Goal: Task Accomplishment & Management: Use online tool/utility

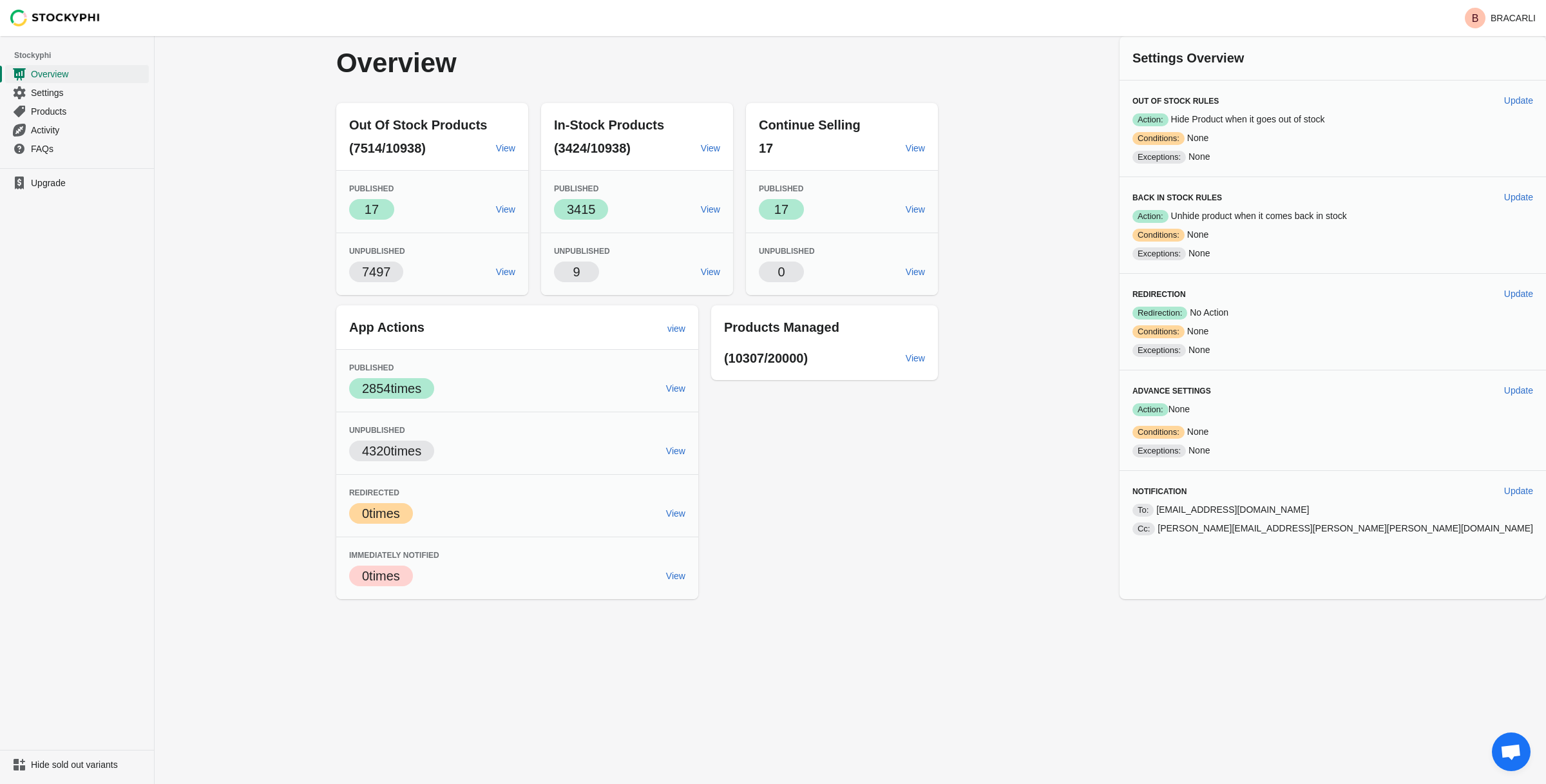
click at [1124, 375] on div "Overview Out Of Stock Products (7514/10938) View Published Success 17 View Unpu…" at bounding box center [850, 318] width 1391 height 563
click at [925, 358] on span "View" at bounding box center [915, 358] width 19 height 10
click at [67, 85] on link "Settings" at bounding box center [77, 92] width 144 height 19
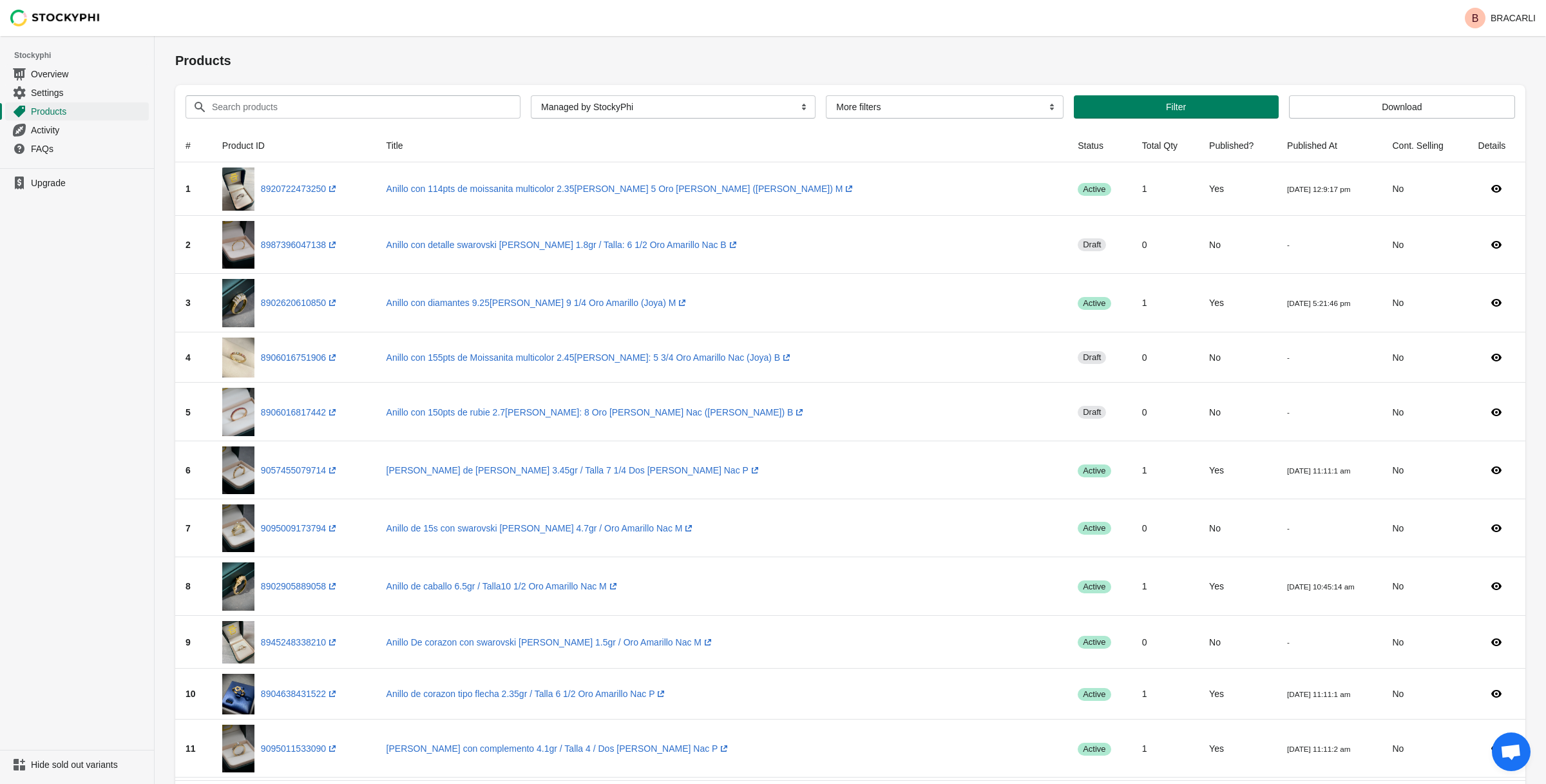
click at [1103, 79] on div "Products" at bounding box center [850, 61] width 1350 height 49
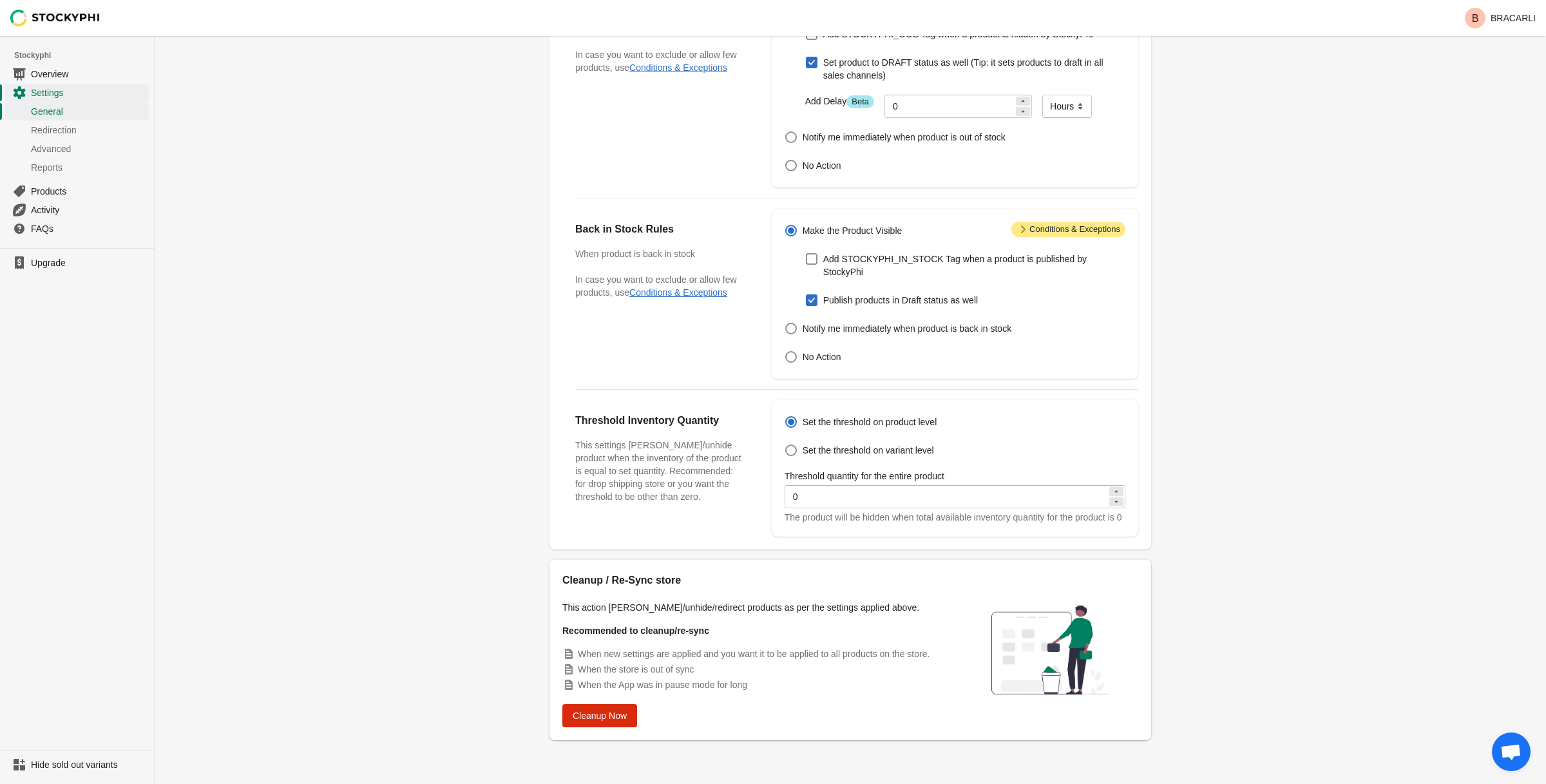
scroll to position [169, 0]
click at [598, 713] on span "Cleanup Now" at bounding box center [600, 715] width 54 height 10
